Goal: Use online tool/utility: Utilize a website feature to perform a specific function

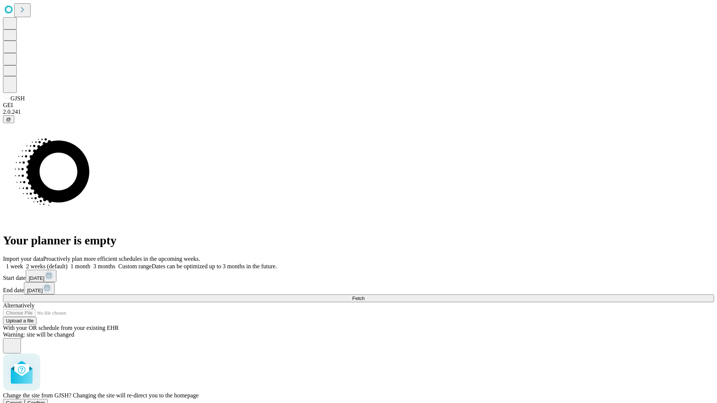
click at [45, 400] on span "Confirm" at bounding box center [37, 403] width 18 height 6
click at [68, 263] on label "2 weeks (default)" at bounding box center [45, 266] width 44 height 6
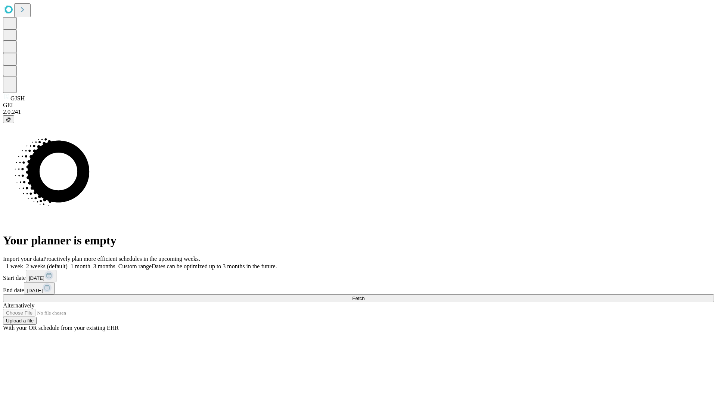
click at [364, 296] on span "Fetch" at bounding box center [358, 299] width 12 height 6
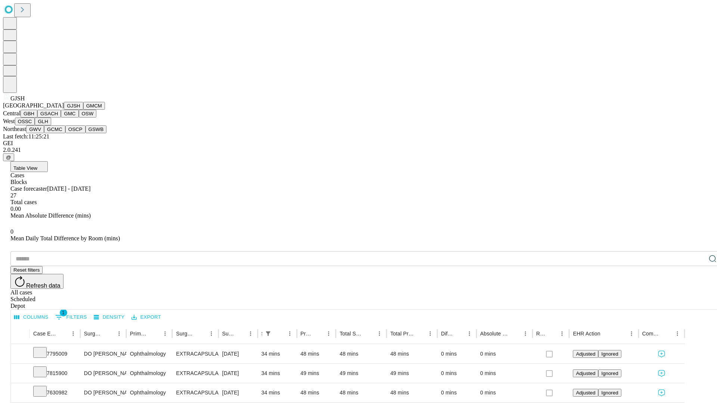
click at [83, 110] on button "GMCM" at bounding box center [94, 106] width 22 height 8
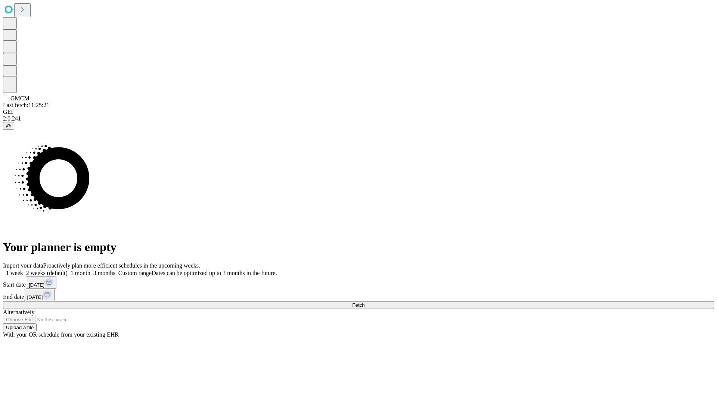
click at [68, 270] on label "2 weeks (default)" at bounding box center [45, 273] width 44 height 6
click at [364, 302] on span "Fetch" at bounding box center [358, 305] width 12 height 6
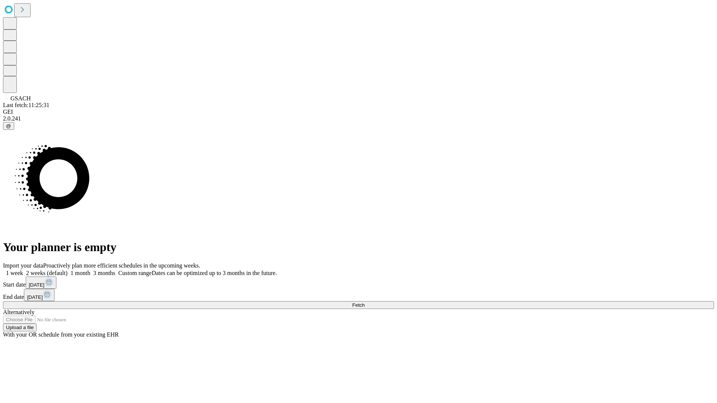
click at [68, 270] on label "2 weeks (default)" at bounding box center [45, 273] width 44 height 6
click at [364, 302] on span "Fetch" at bounding box center [358, 305] width 12 height 6
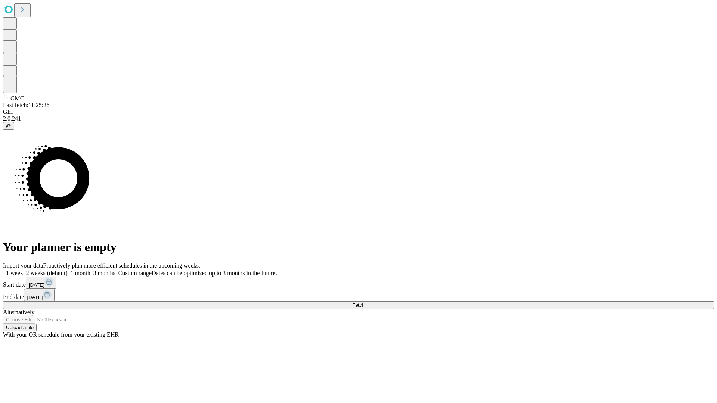
click at [68, 270] on label "2 weeks (default)" at bounding box center [45, 273] width 44 height 6
click at [364, 302] on span "Fetch" at bounding box center [358, 305] width 12 height 6
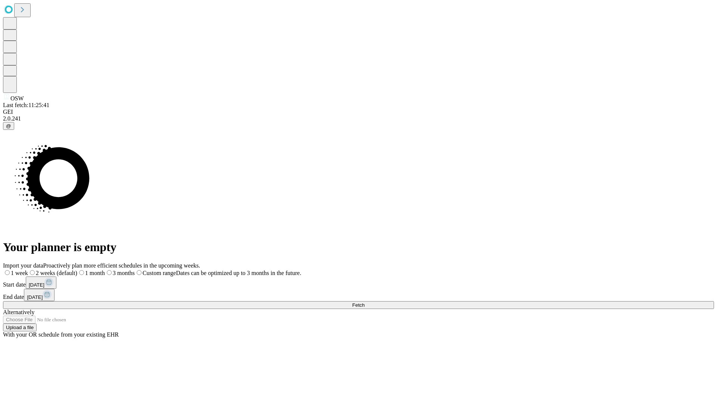
click at [77, 270] on label "2 weeks (default)" at bounding box center [52, 273] width 49 height 6
click at [364, 302] on span "Fetch" at bounding box center [358, 305] width 12 height 6
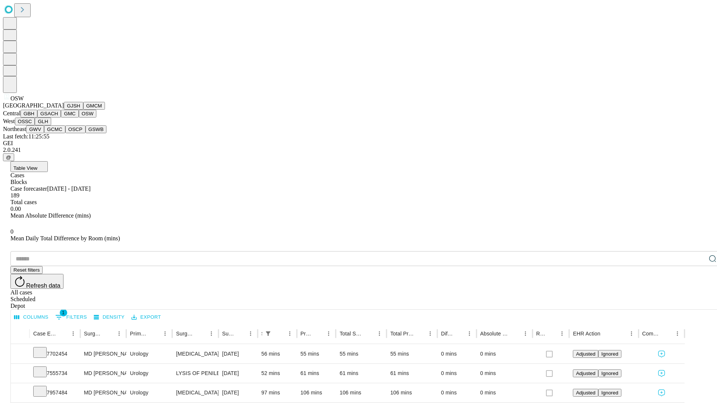
click at [35, 125] on button "OSSC" at bounding box center [25, 122] width 20 height 8
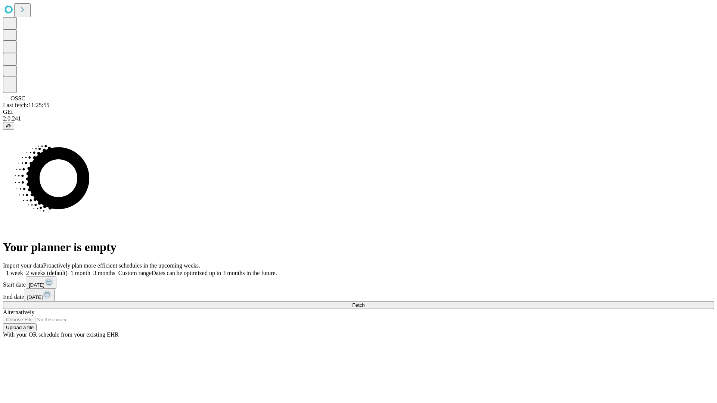
click at [68, 270] on label "2 weeks (default)" at bounding box center [45, 273] width 44 height 6
click at [364, 302] on span "Fetch" at bounding box center [358, 305] width 12 height 6
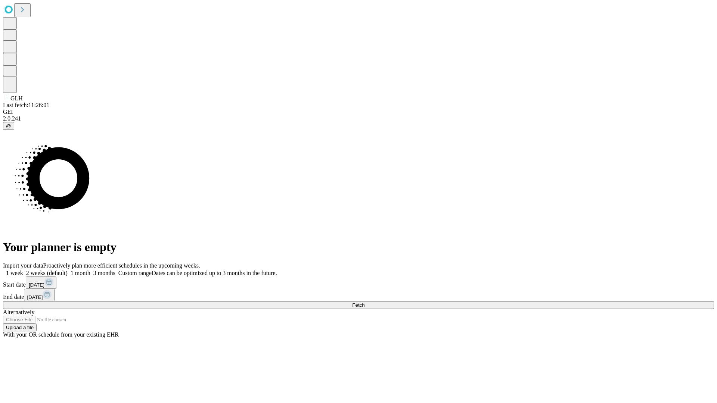
click at [364, 302] on span "Fetch" at bounding box center [358, 305] width 12 height 6
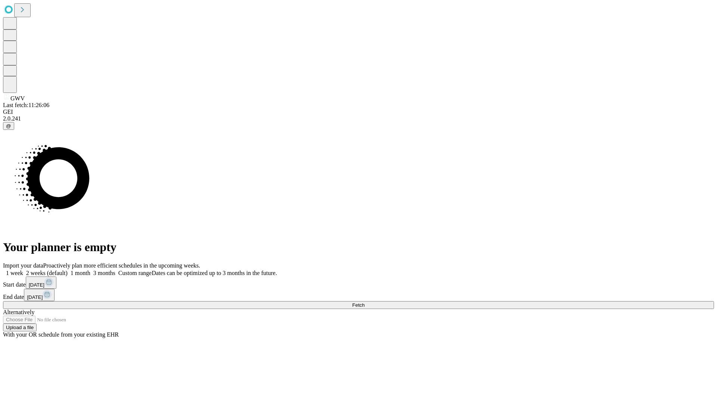
click at [68, 270] on label "2 weeks (default)" at bounding box center [45, 273] width 44 height 6
click at [364, 302] on span "Fetch" at bounding box center [358, 305] width 12 height 6
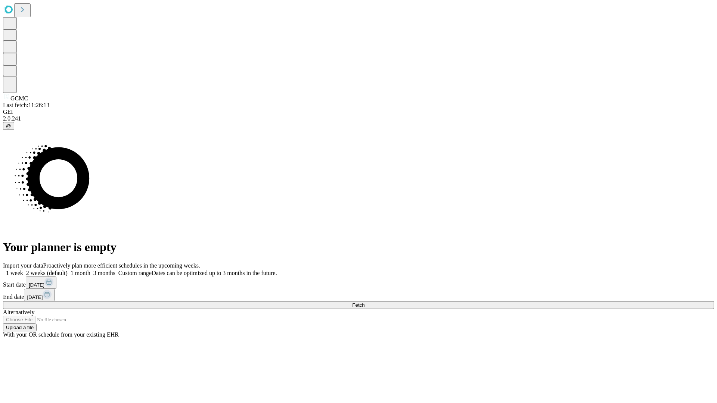
click at [364, 302] on span "Fetch" at bounding box center [358, 305] width 12 height 6
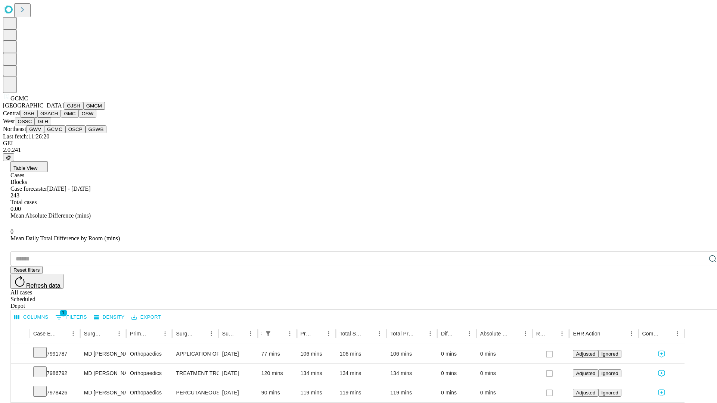
click at [65, 133] on button "OSCP" at bounding box center [75, 129] width 20 height 8
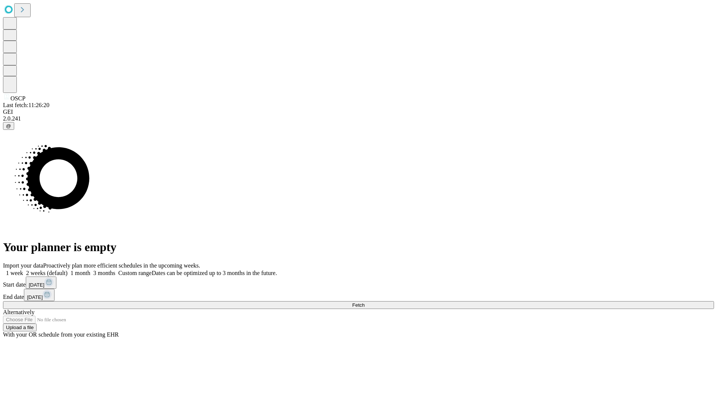
click at [68, 270] on label "2 weeks (default)" at bounding box center [45, 273] width 44 height 6
click at [364, 302] on span "Fetch" at bounding box center [358, 305] width 12 height 6
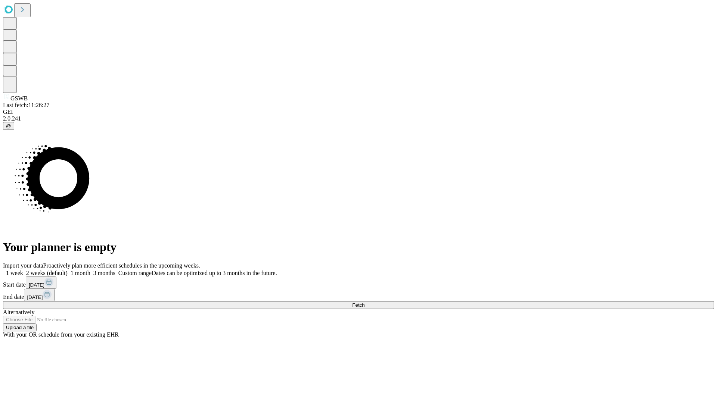
click at [68, 270] on label "2 weeks (default)" at bounding box center [45, 273] width 44 height 6
click at [364, 302] on span "Fetch" at bounding box center [358, 305] width 12 height 6
